Goal: Transaction & Acquisition: Purchase product/service

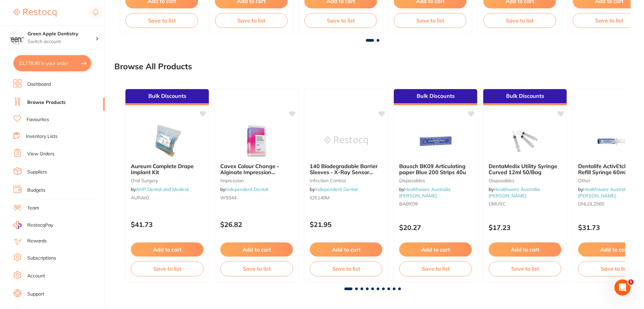
click at [356, 289] on span at bounding box center [356, 288] width 3 height 3
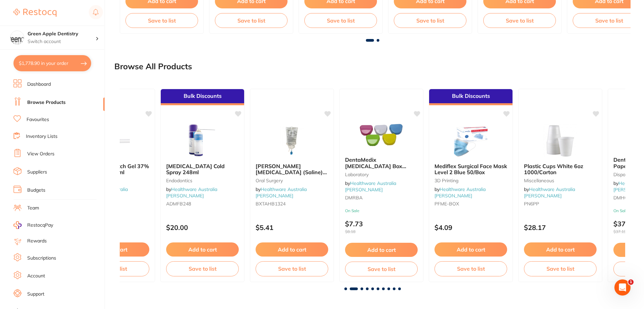
scroll to position [0, 505]
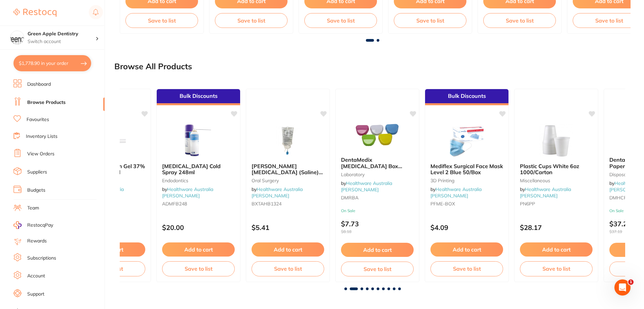
click at [362, 289] on span at bounding box center [361, 288] width 3 height 3
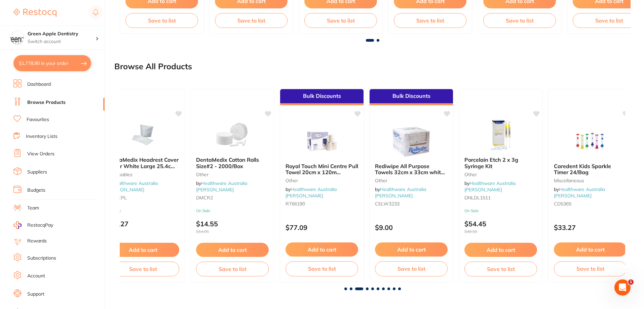
scroll to position [0, 1010]
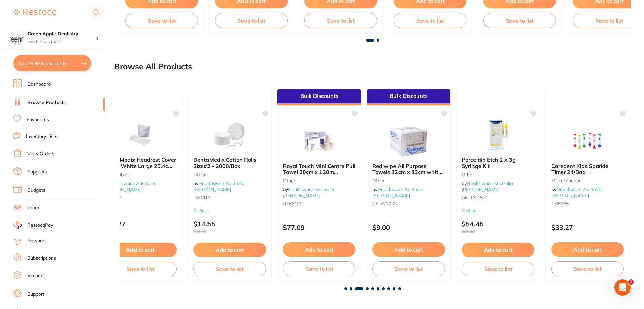
click at [367, 290] on span at bounding box center [367, 288] width 3 height 3
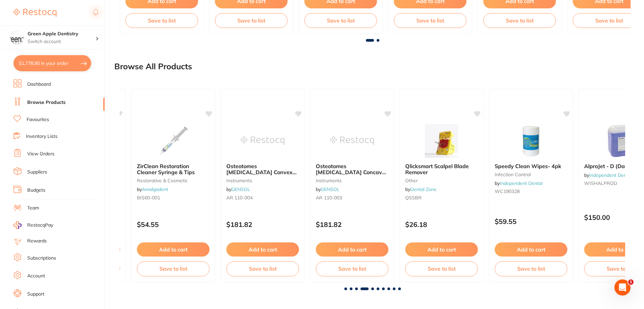
scroll to position [0, 1516]
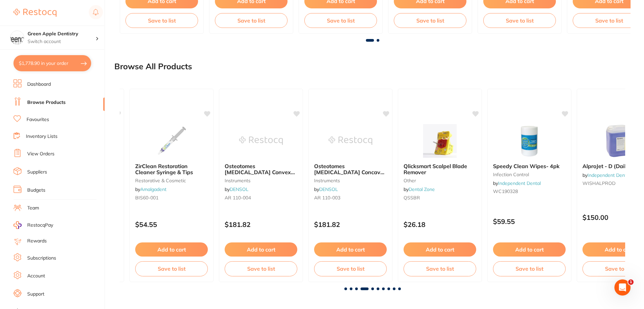
click at [372, 290] on div "Bulk Discounts Aureum Complete Drape Implant Kit oral surgery by AHP Dental and…" at bounding box center [372, 186] width 516 height 217
click at [372, 290] on span at bounding box center [372, 288] width 3 height 3
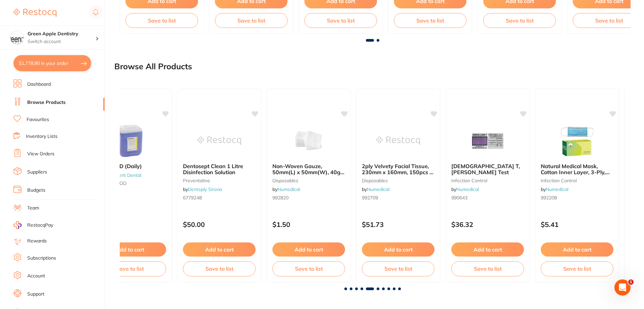
scroll to position [0, 2021]
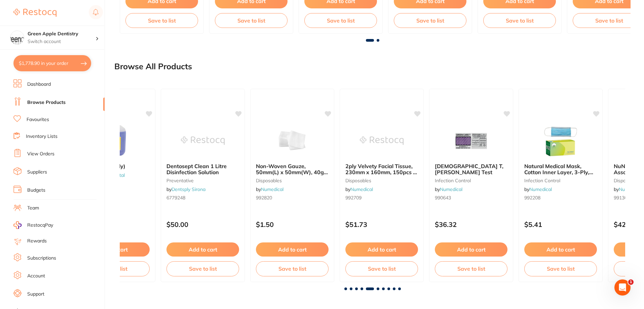
click at [378, 289] on span at bounding box center [377, 288] width 3 height 3
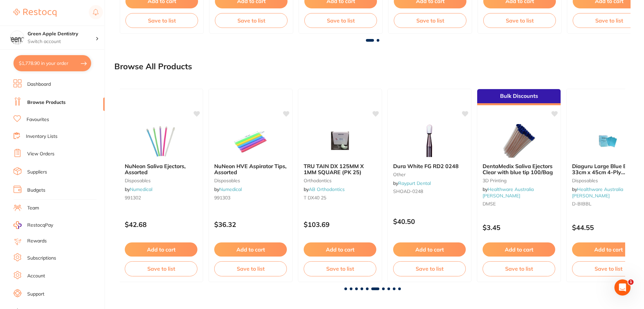
scroll to position [0, 2526]
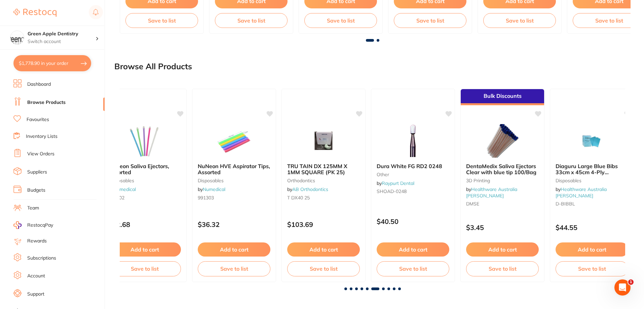
click at [383, 289] on span at bounding box center [383, 288] width 3 height 3
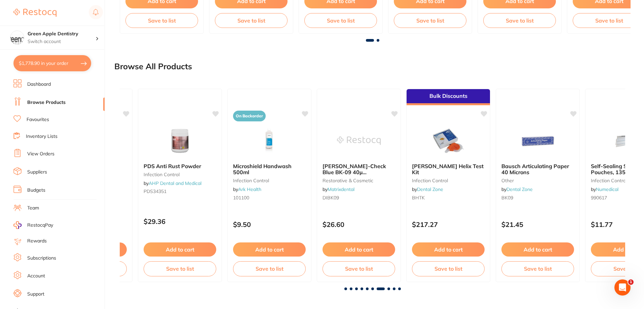
scroll to position [0, 3031]
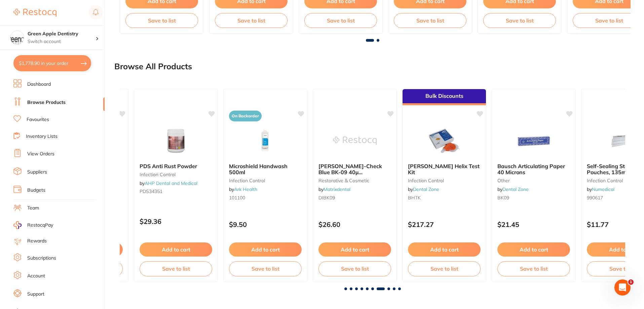
click at [389, 289] on span at bounding box center [388, 288] width 3 height 3
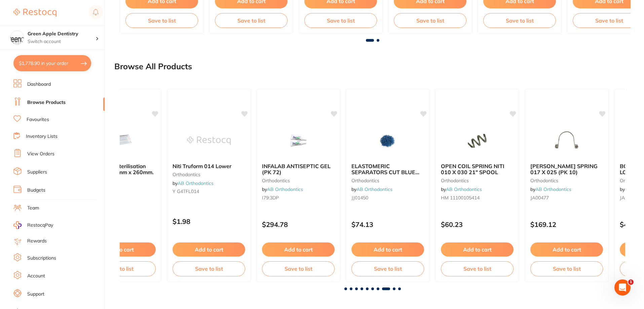
scroll to position [0, 3537]
click at [393, 289] on span at bounding box center [394, 288] width 3 height 3
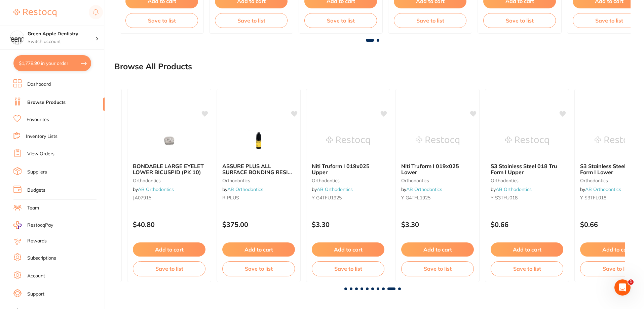
scroll to position [0, 4042]
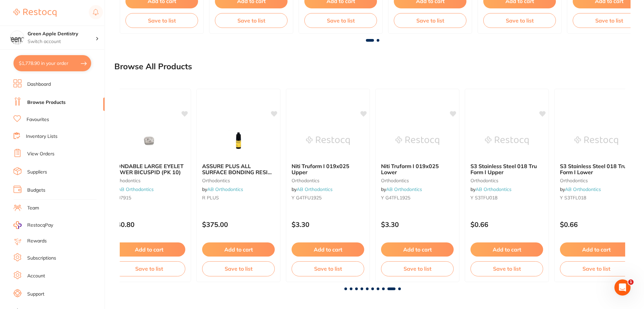
click at [399, 289] on span at bounding box center [399, 288] width 3 height 3
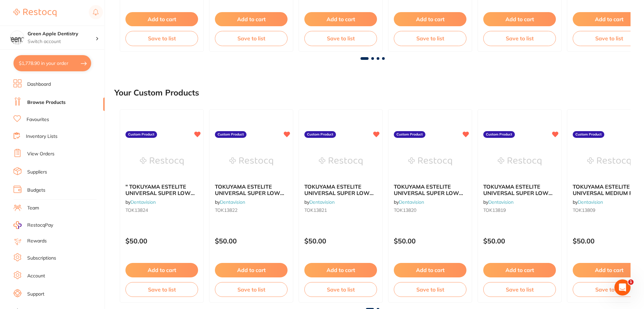
scroll to position [0, 0]
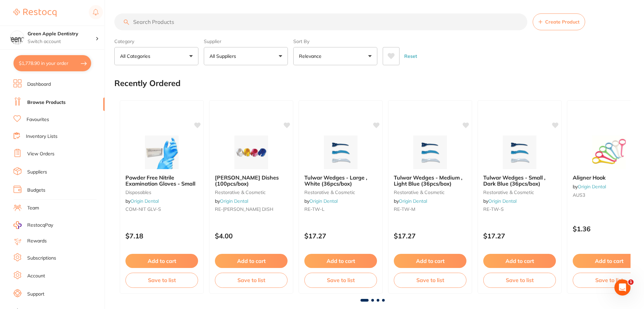
click at [234, 25] on input "search" at bounding box center [320, 21] width 413 height 17
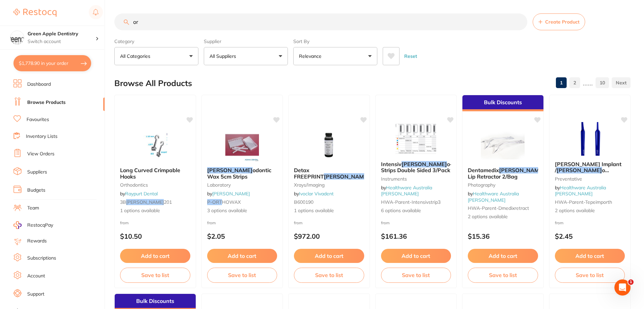
type input "o"
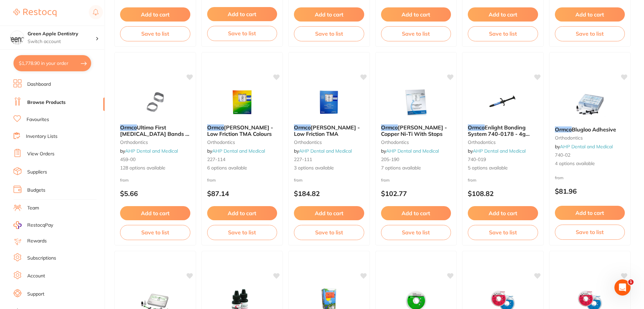
scroll to position [840, 0]
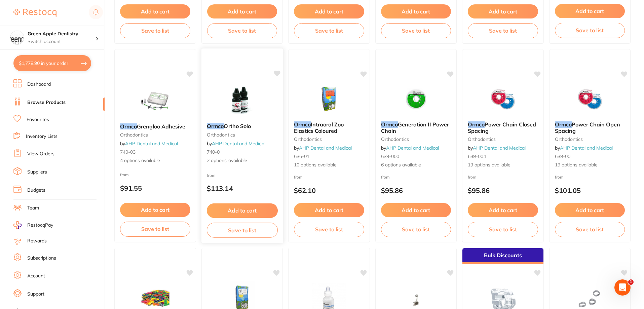
type input "ormco"
click at [246, 103] on img at bounding box center [242, 101] width 44 height 34
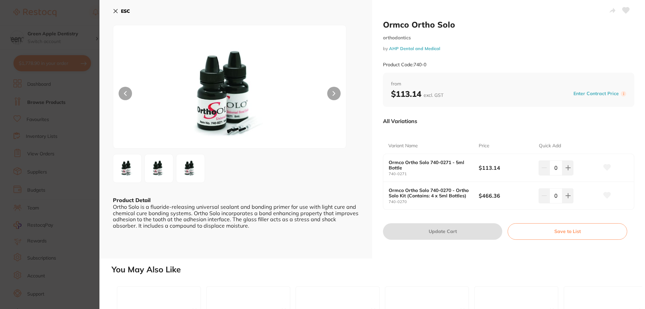
click at [164, 158] on img at bounding box center [159, 168] width 24 height 24
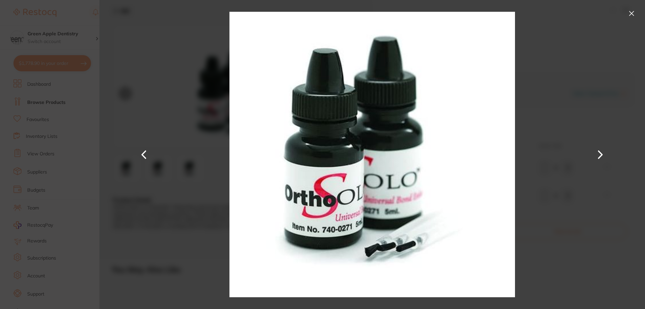
click at [188, 159] on div at bounding box center [373, 154] width 546 height 309
click at [636, 10] on button at bounding box center [632, 13] width 11 height 11
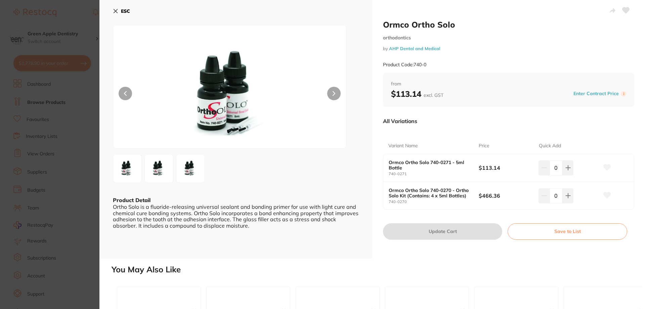
click at [155, 164] on img at bounding box center [159, 168] width 24 height 24
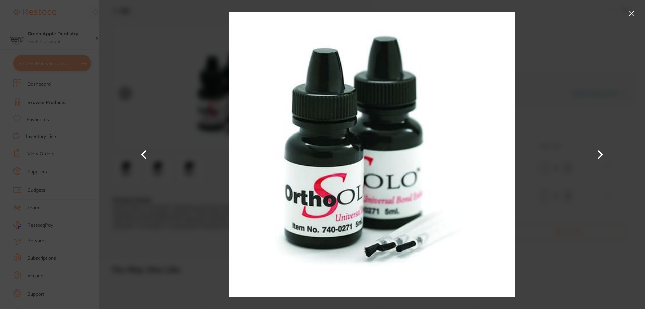
click at [632, 13] on button at bounding box center [632, 13] width 11 height 11
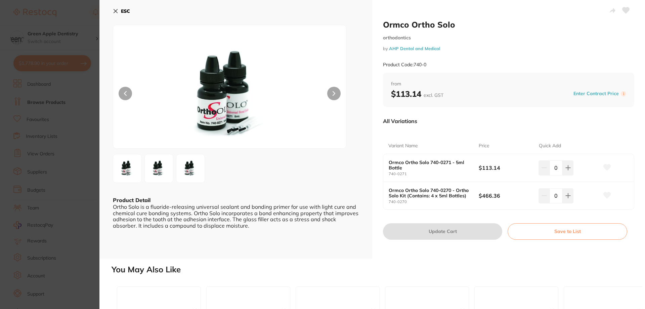
click at [120, 10] on button "ESC" at bounding box center [121, 10] width 17 height 11
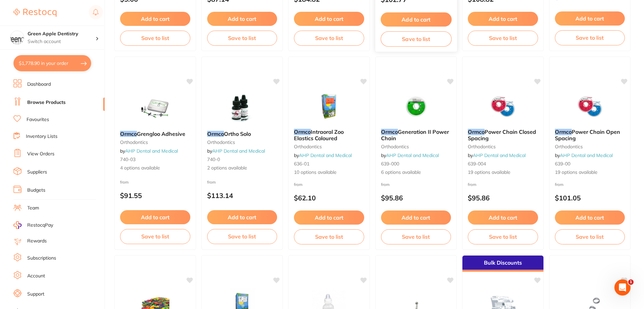
scroll to position [840, 0]
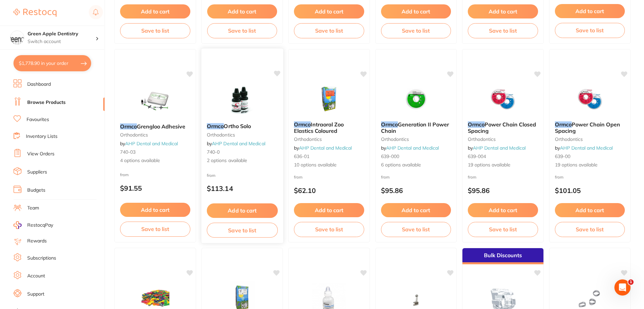
click at [249, 208] on button "Add to cart" at bounding box center [241, 210] width 71 height 14
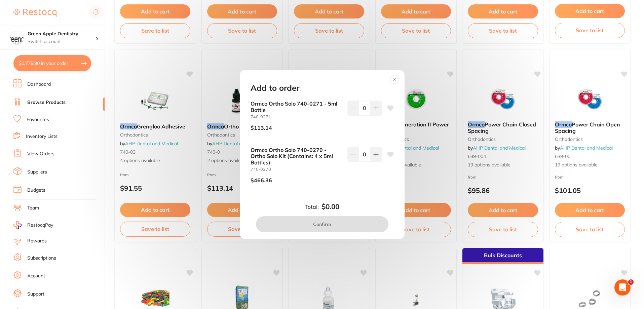
scroll to position [0, 0]
click at [374, 111] on button at bounding box center [375, 108] width 11 height 15
type input "1"
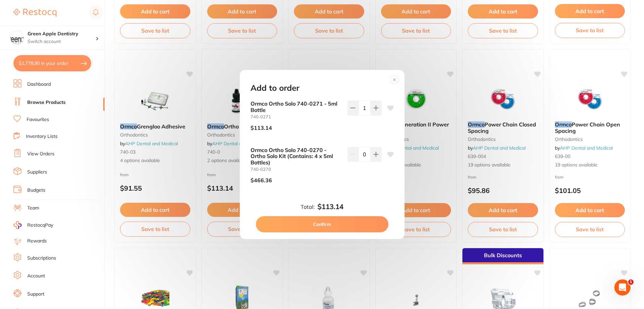
click at [336, 224] on button "Confirm" at bounding box center [322, 224] width 132 height 16
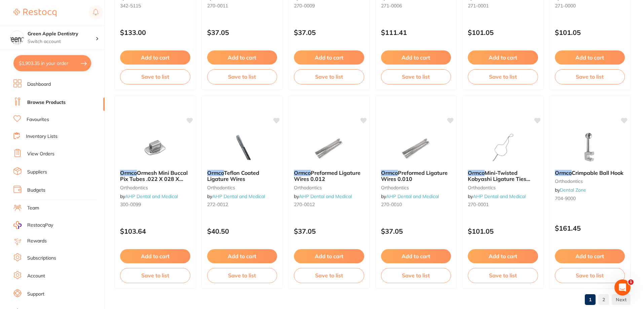
scroll to position [1603, 0]
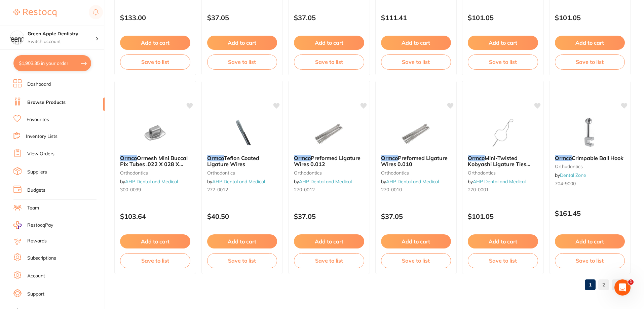
click at [602, 283] on link "2" at bounding box center [603, 284] width 11 height 13
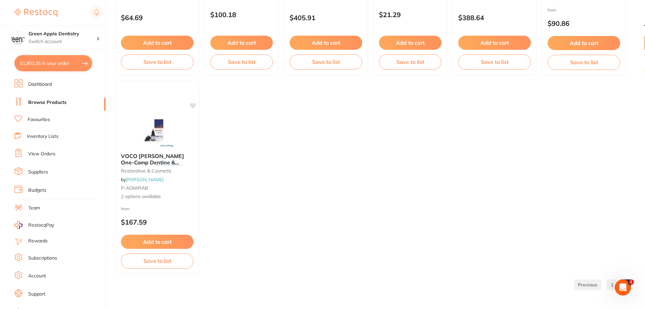
scroll to position [0, 0]
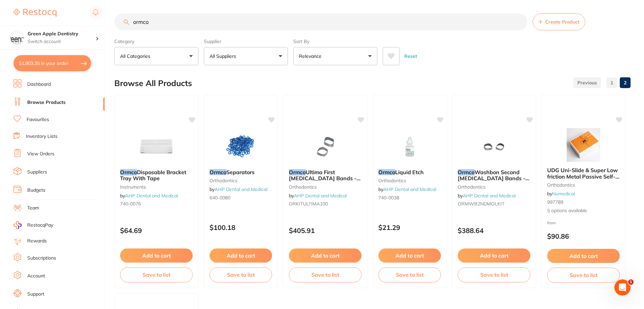
click at [49, 59] on button "$1,903.35 in your order" at bounding box center [52, 63] width 78 height 16
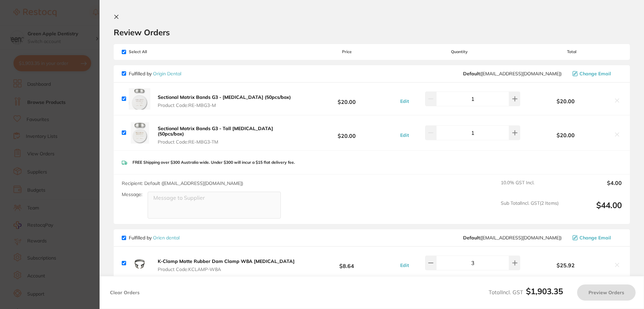
checkbox input "true"
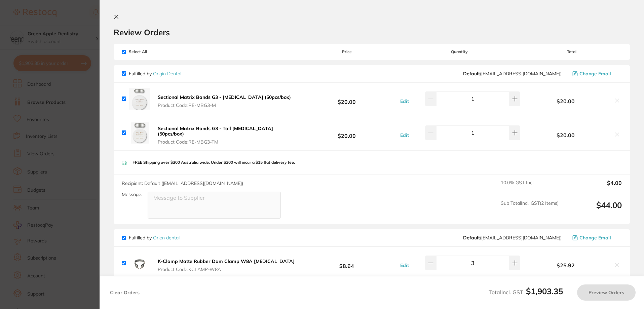
checkbox input "true"
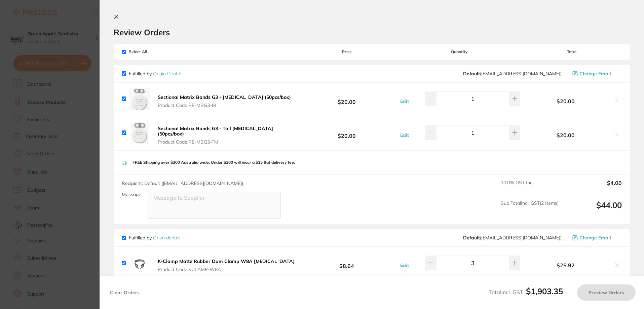
checkbox input "true"
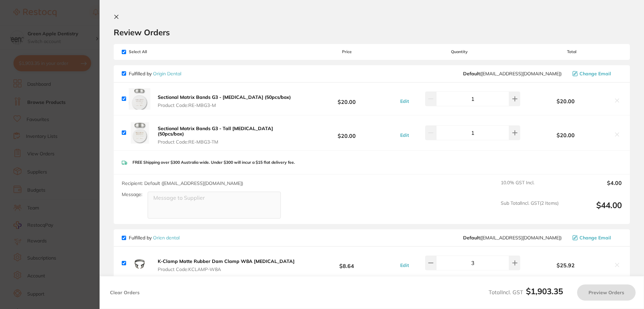
checkbox input "true"
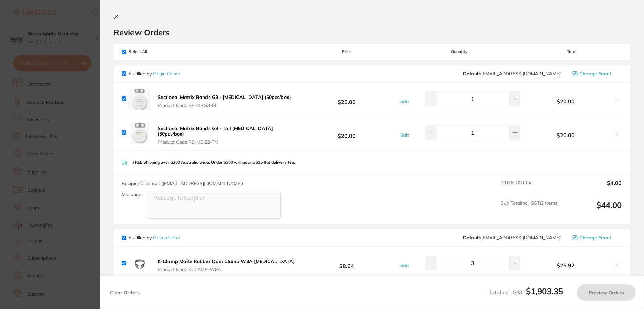
checkbox input "true"
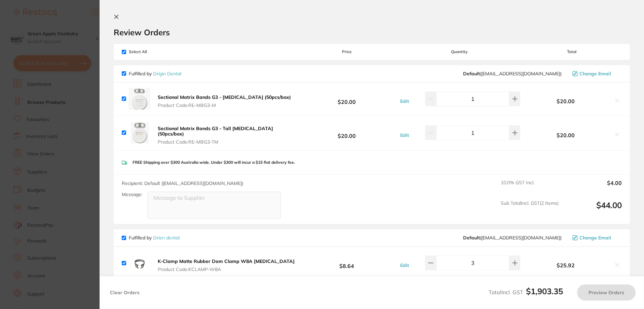
checkbox input "true"
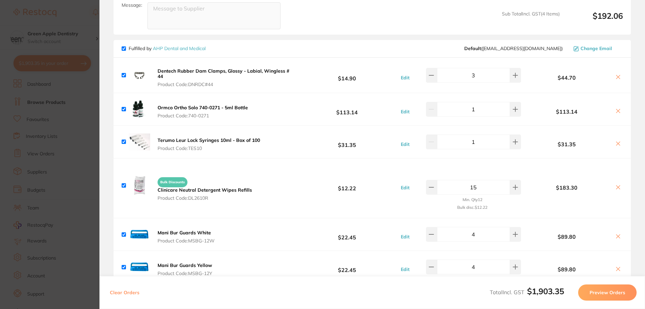
scroll to position [403, 0]
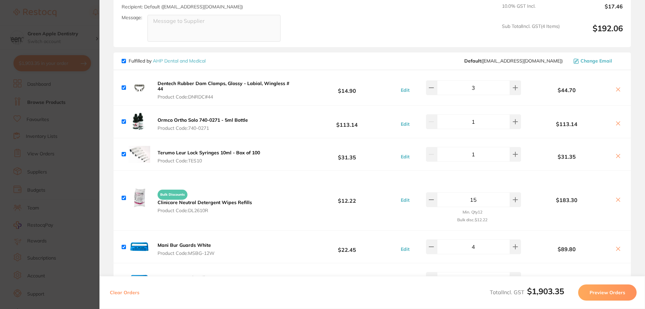
click at [162, 117] on b "Ormco Ortho Solo 740-0271 - 5ml Bottle" at bounding box center [203, 120] width 90 height 6
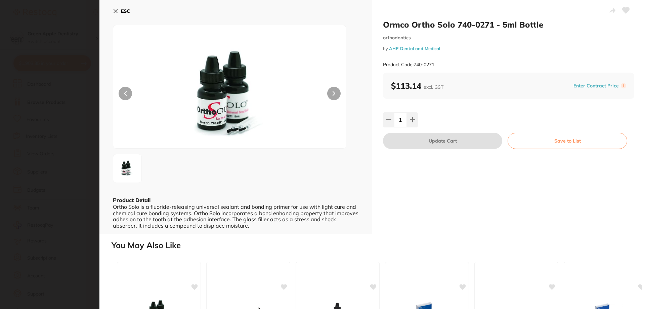
scroll to position [0, 0]
click at [115, 11] on icon at bounding box center [116, 11] width 4 height 4
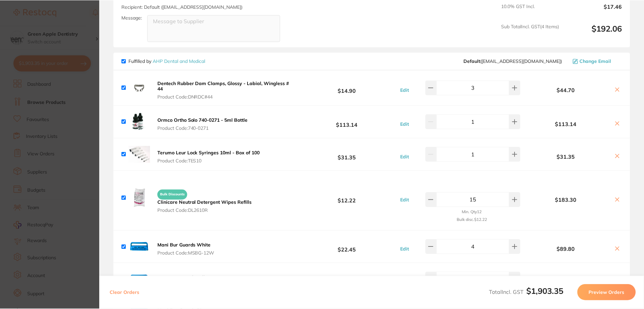
scroll to position [1, 0]
click at [85, 100] on section "Update RRP Set your pre negotiated price for this item. Item Agreed RRP (excl. …" at bounding box center [322, 154] width 644 height 309
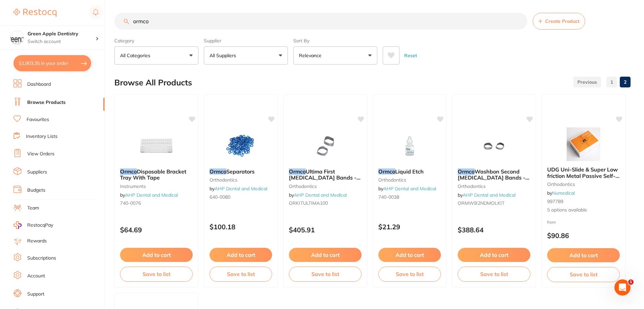
click at [71, 62] on button "$1,903.35 in your order" at bounding box center [52, 63] width 78 height 16
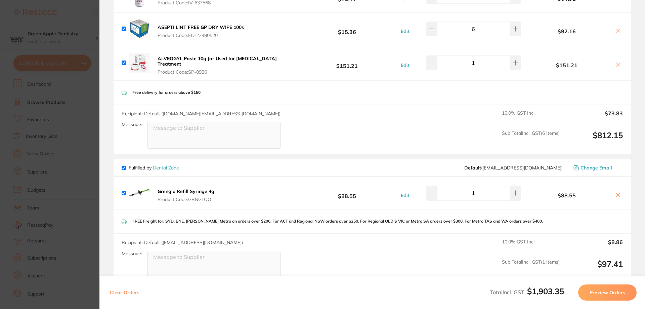
scroll to position [1081, 0]
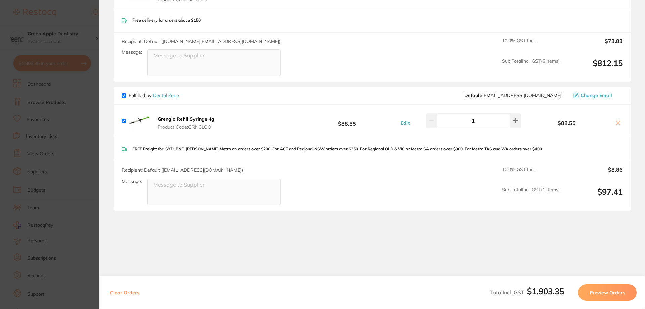
click at [94, 86] on section "Update RRP Set your pre negotiated price for this item. Item Agreed RRP (excl. …" at bounding box center [322, 154] width 645 height 309
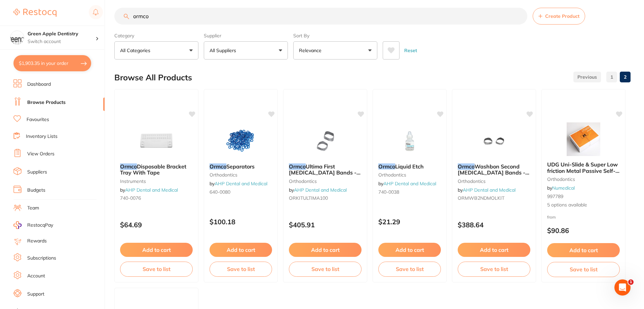
scroll to position [135, 0]
